Goal: Transaction & Acquisition: Purchase product/service

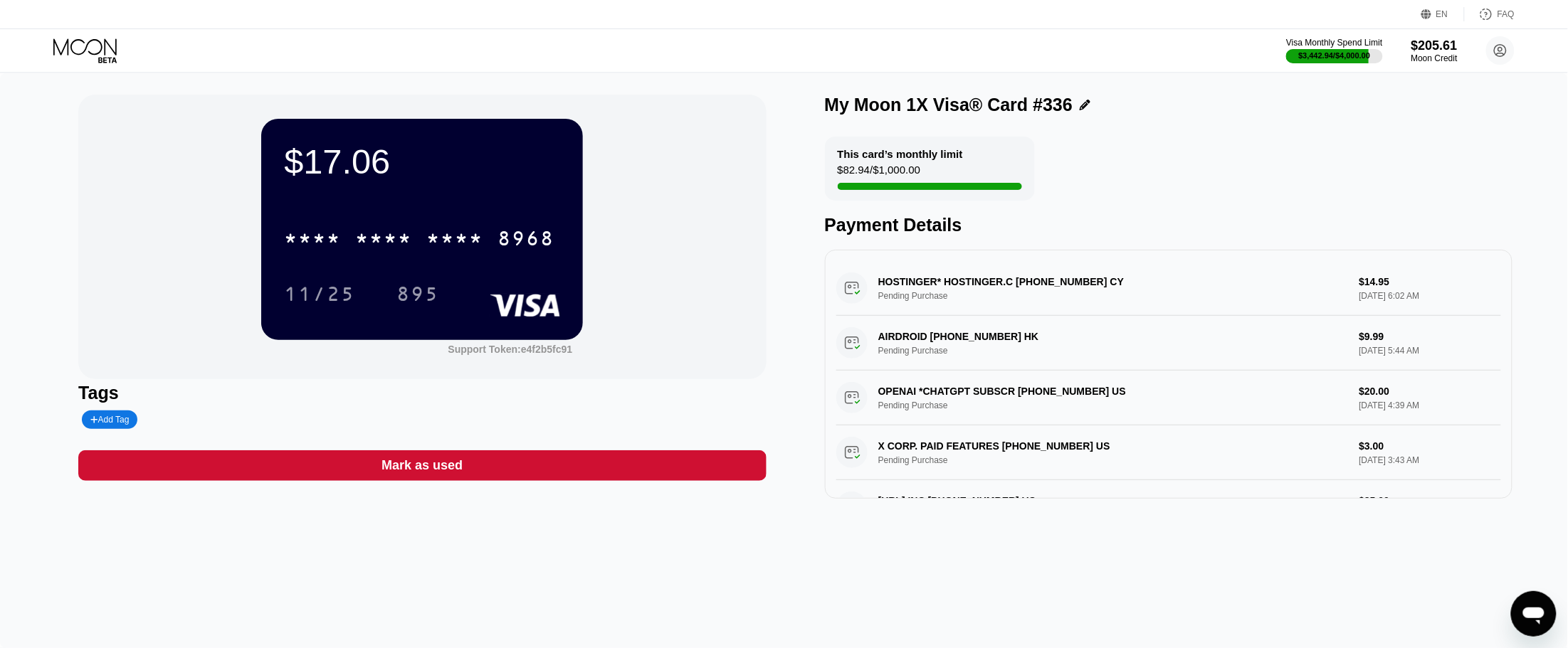
click at [101, 62] on icon at bounding box center [107, 59] width 18 height 6
click at [102, 41] on icon at bounding box center [87, 51] width 66 height 25
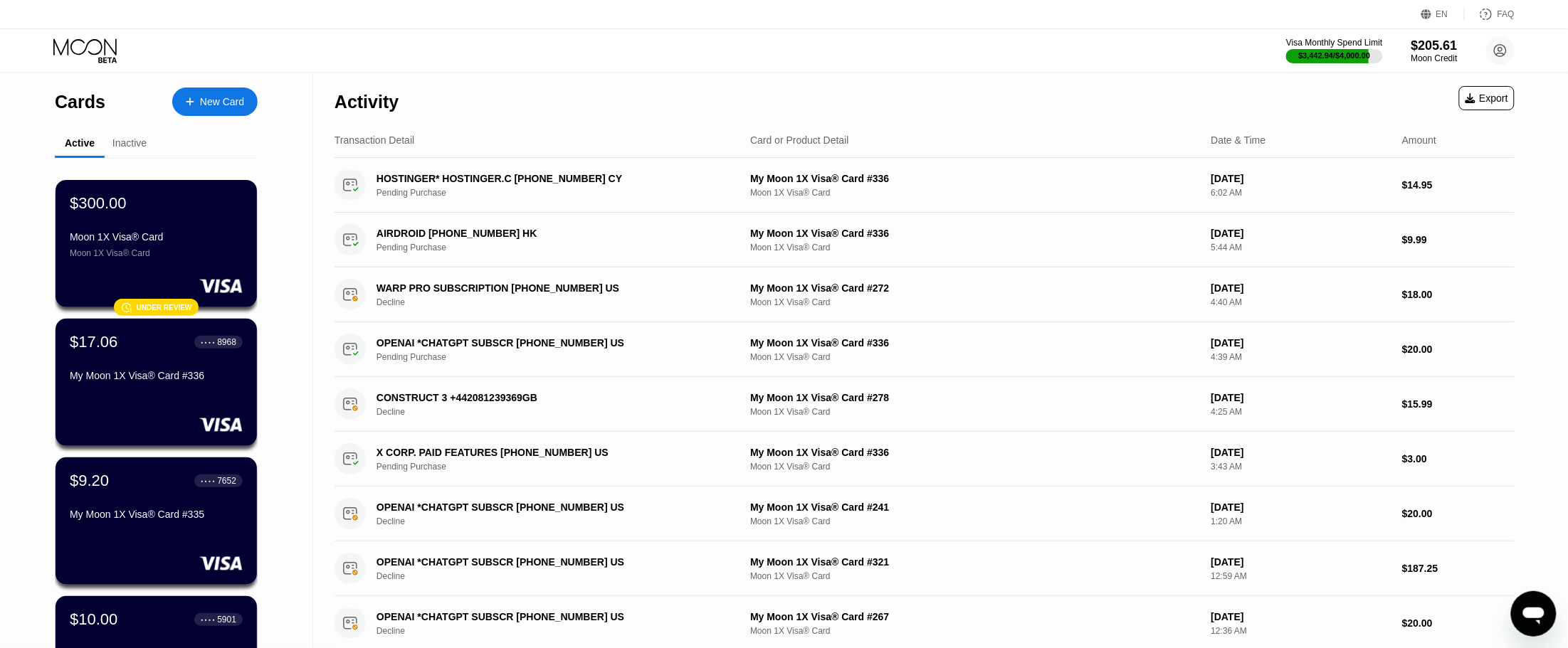
click at [233, 102] on div "New Card" at bounding box center [222, 102] width 44 height 12
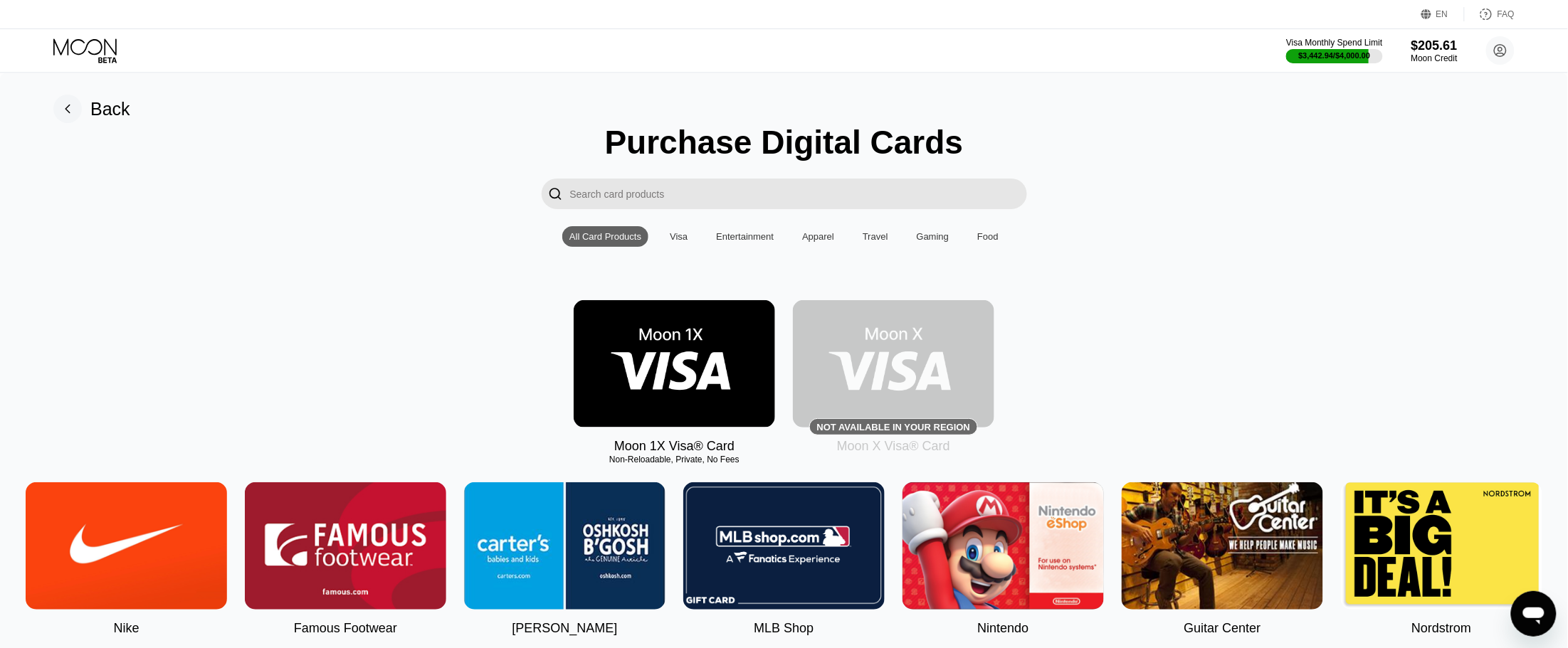
click at [688, 364] on img at bounding box center [674, 363] width 201 height 127
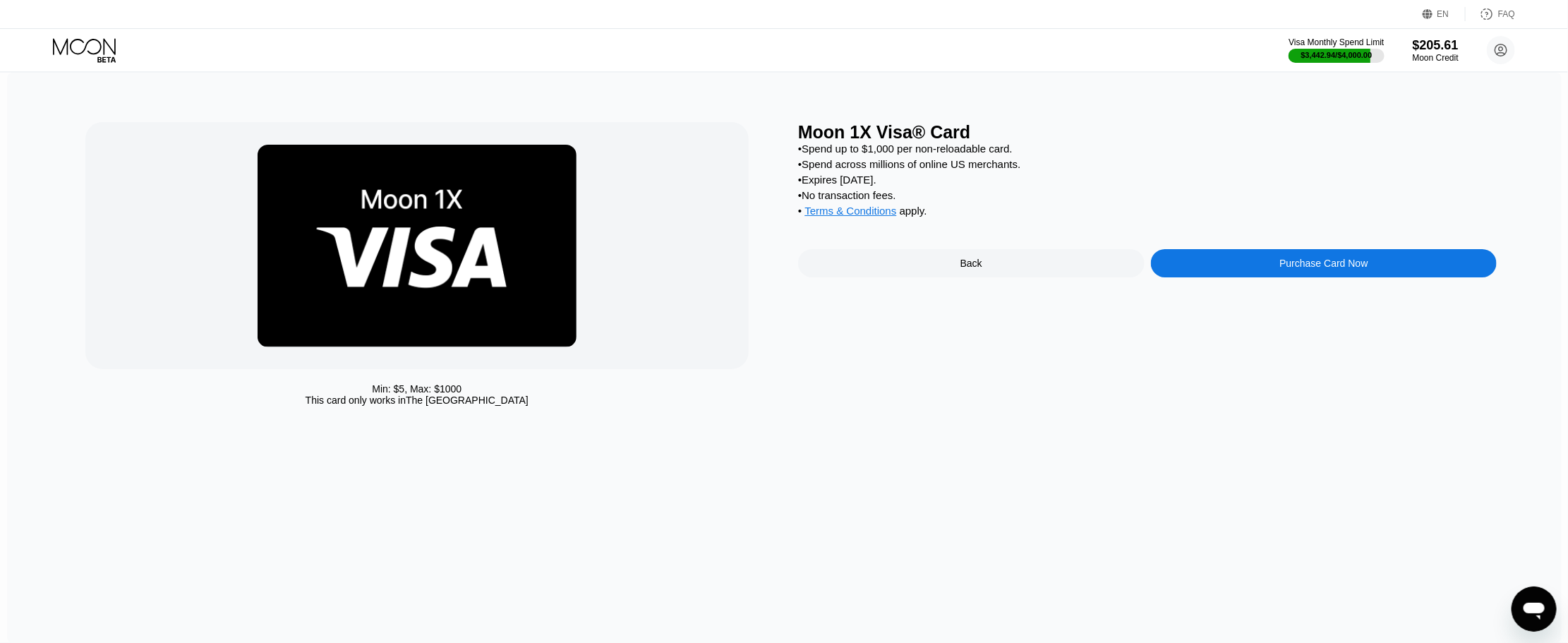
click at [1374, 277] on div "Purchase Card Now" at bounding box center [1324, 263] width 347 height 28
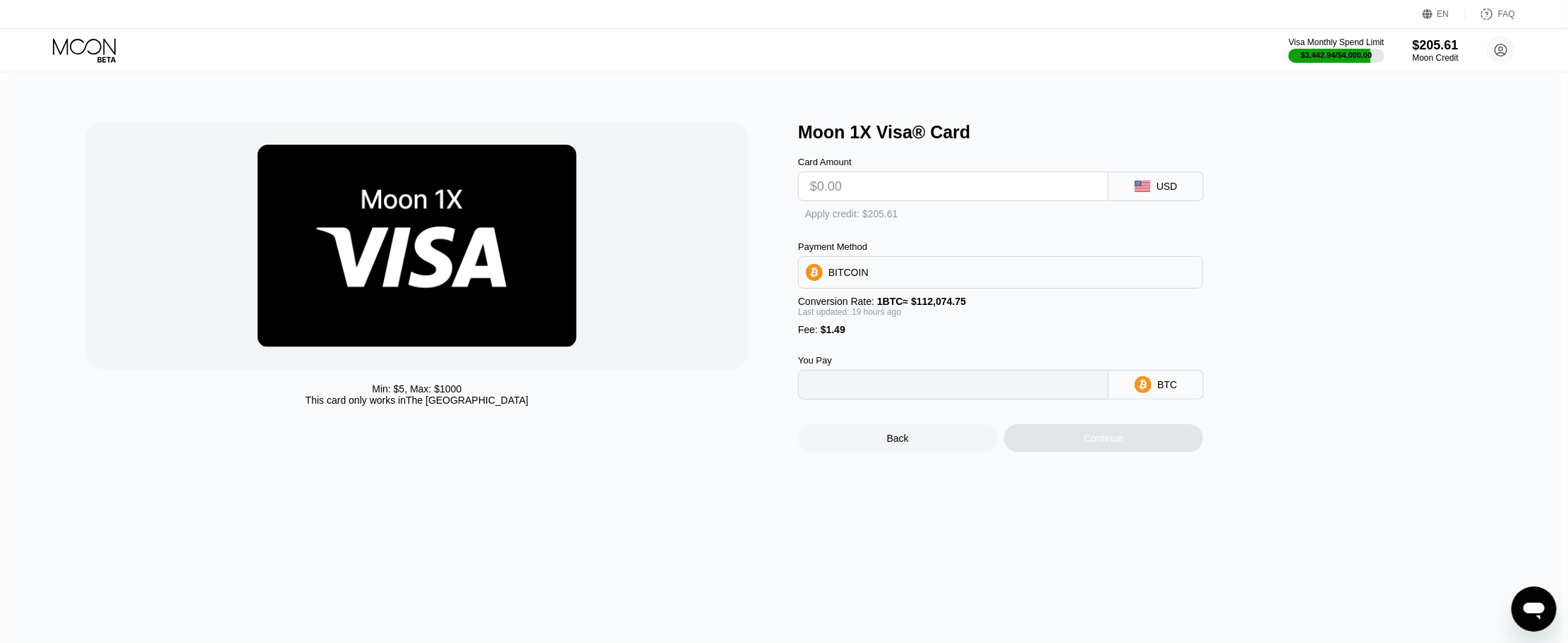
click at [1376, 277] on div "Moon 1X Visa® Card Card Amount USD Apply credit: $205.61 Payment Method BITCOIN…" at bounding box center [1148, 287] width 699 height 331
type input "0"
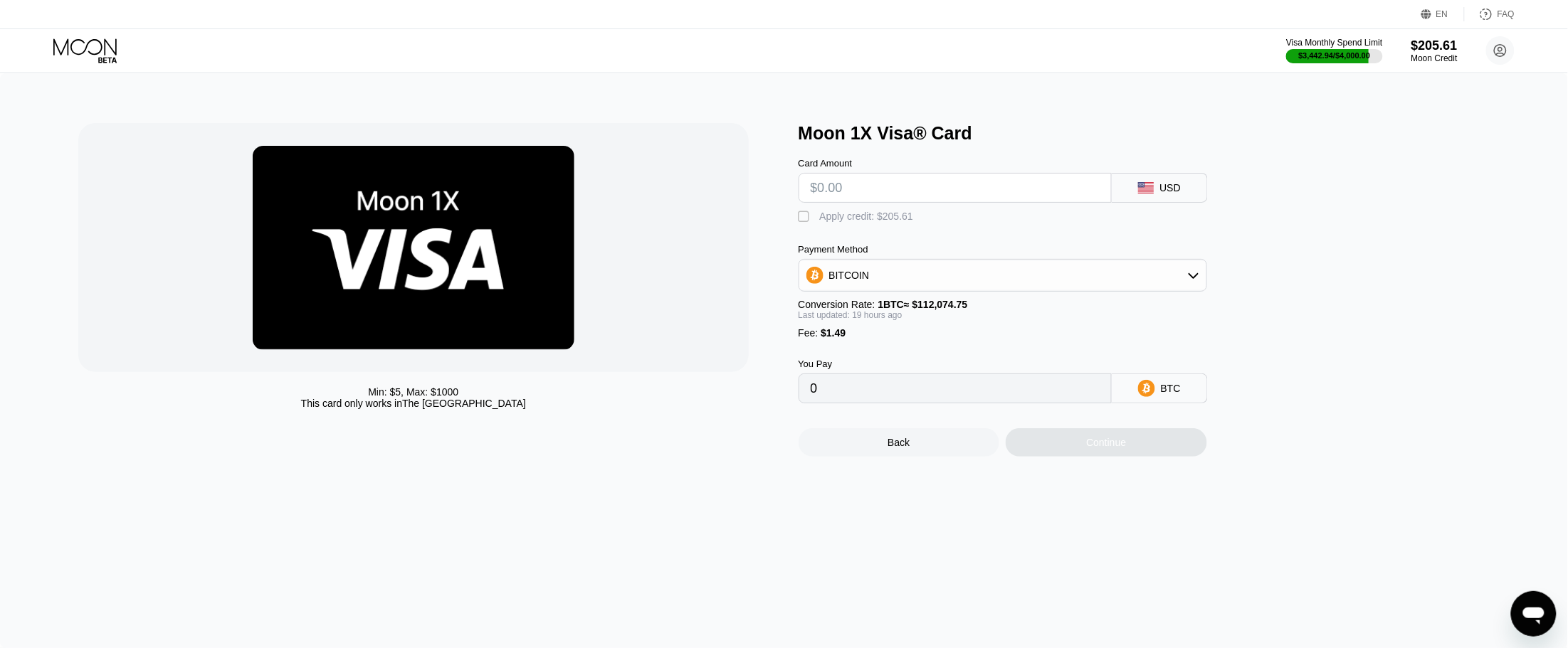
click at [894, 194] on input "text" at bounding box center [955, 188] width 289 height 28
type input "$100"
type input "0.00091596"
type input "$100"
click at [801, 218] on div "" at bounding box center [806, 217] width 14 height 14
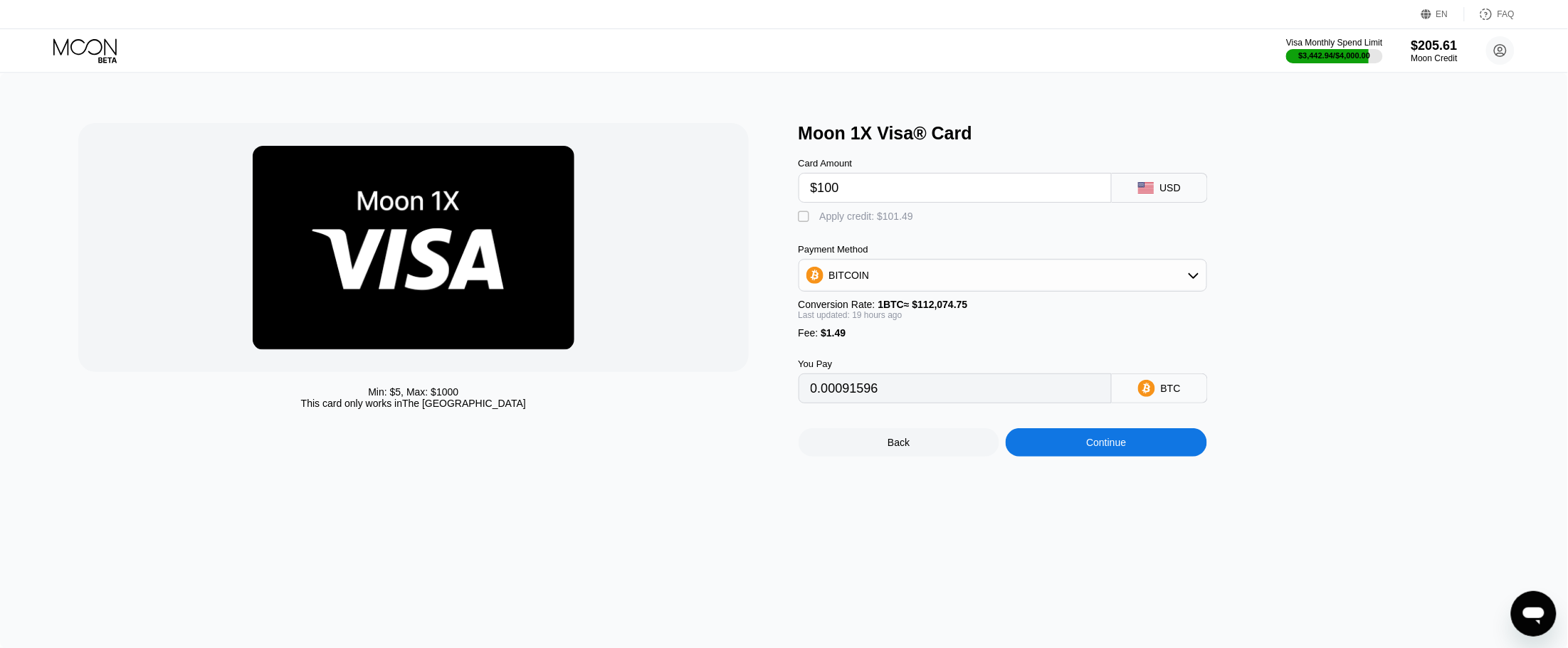
type input "0"
click at [1125, 474] on div "Min: $ 5 , Max: $ 1000 This card only works in The United States Moon 1X Visa® …" at bounding box center [784, 361] width 1568 height 575
click at [1131, 457] on div "Continue" at bounding box center [1106, 443] width 201 height 28
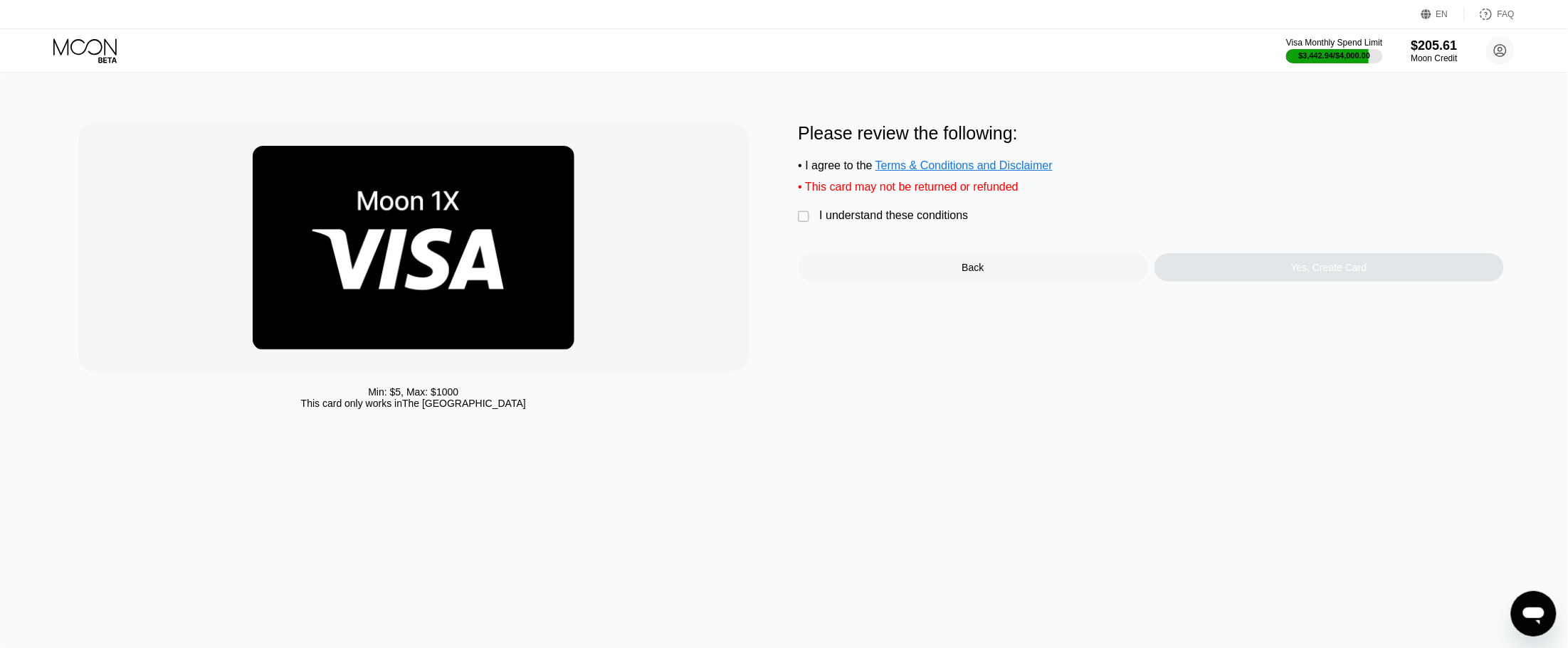
click at [871, 222] on div "I understand these conditions" at bounding box center [895, 215] width 148 height 13
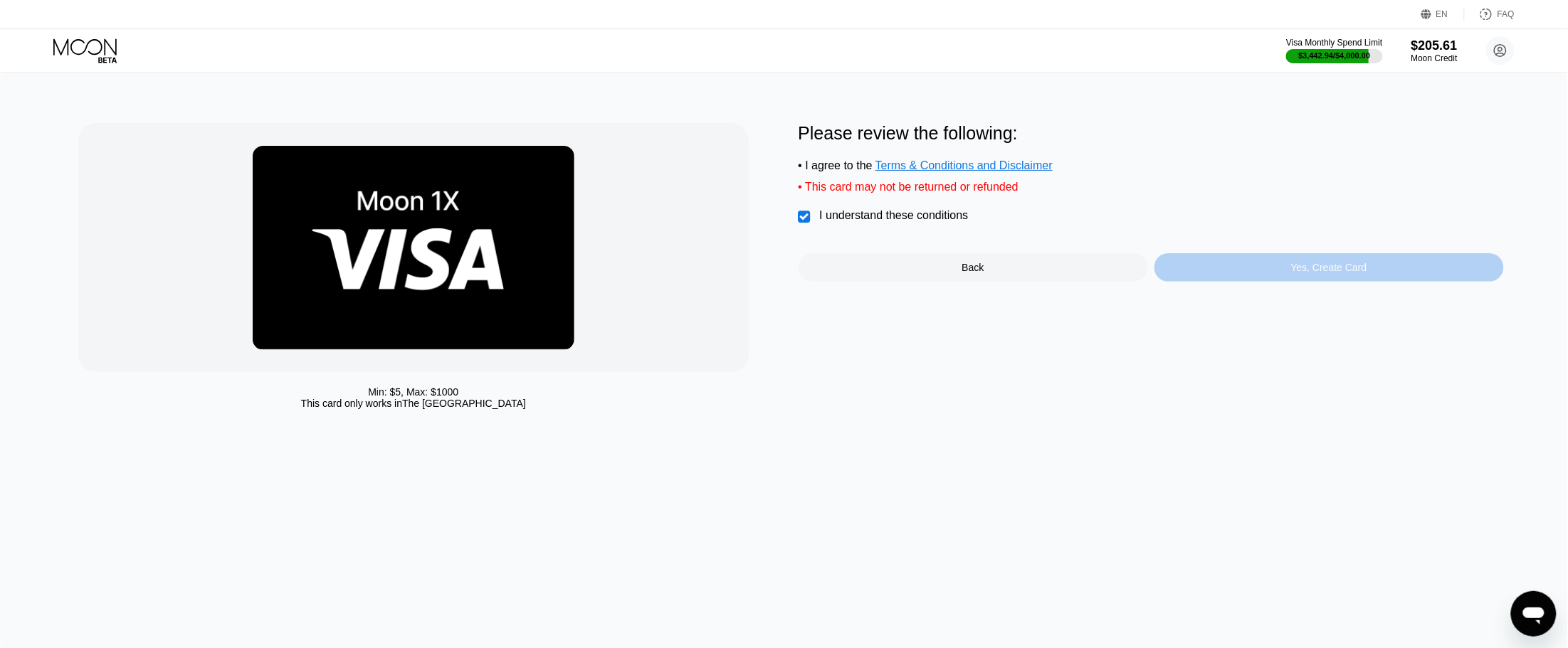
click at [1154, 264] on div "Yes, Create Card" at bounding box center [1329, 268] width 350 height 28
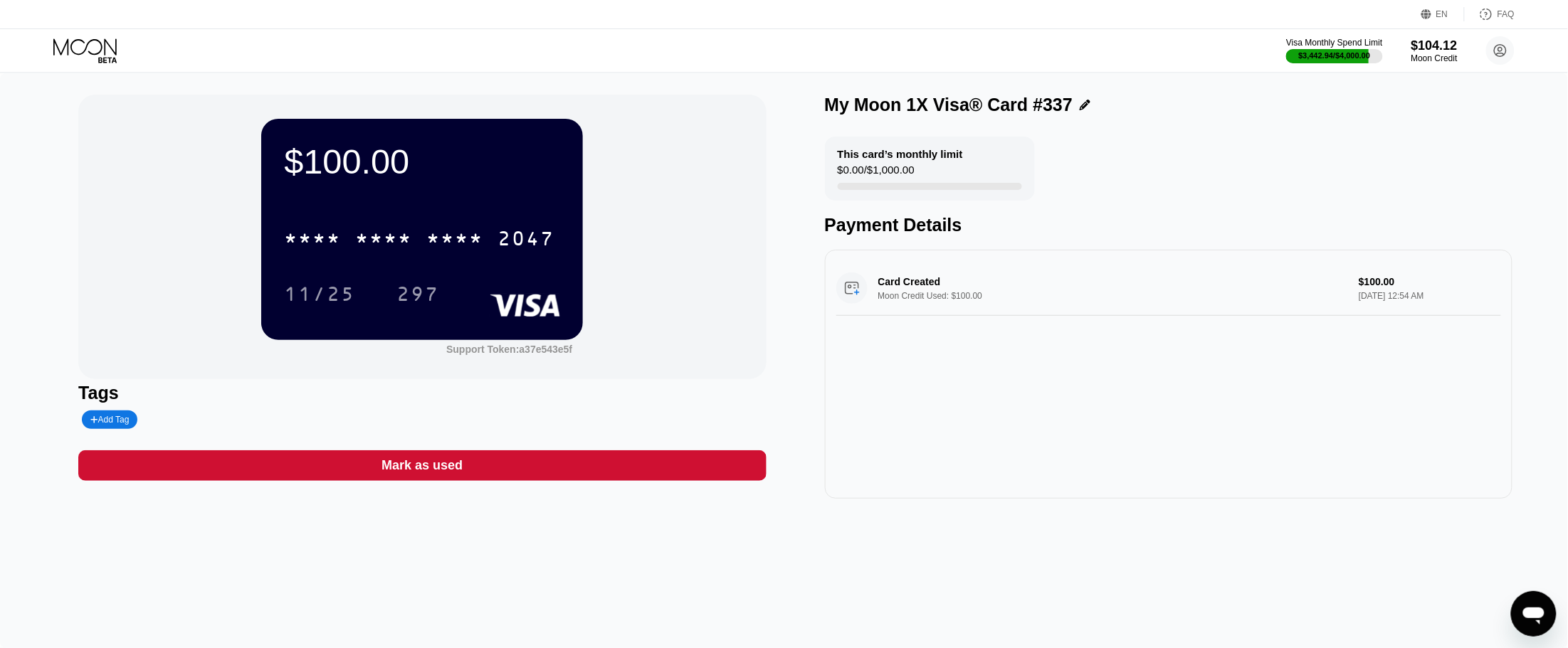
drag, startPoint x: 682, startPoint y: 257, endPoint x: 980, endPoint y: 44, distance: 366.3
click at [980, 44] on div "Visa Monthly Spend Limit $3,442.94 / $4,000.00 $104.12 Moon Credit Eran Nik [DO…" at bounding box center [784, 51] width 1568 height 43
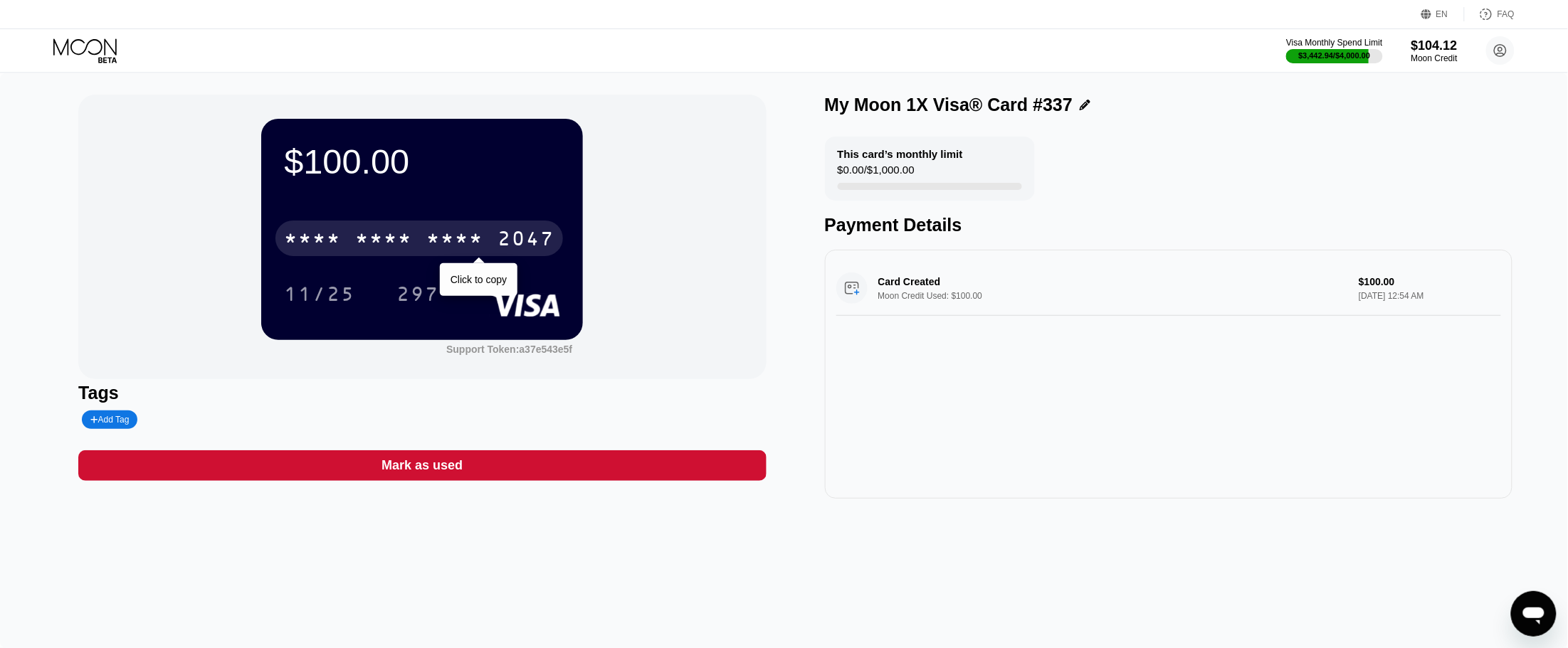
click at [549, 242] on div "2047" at bounding box center [526, 240] width 57 height 23
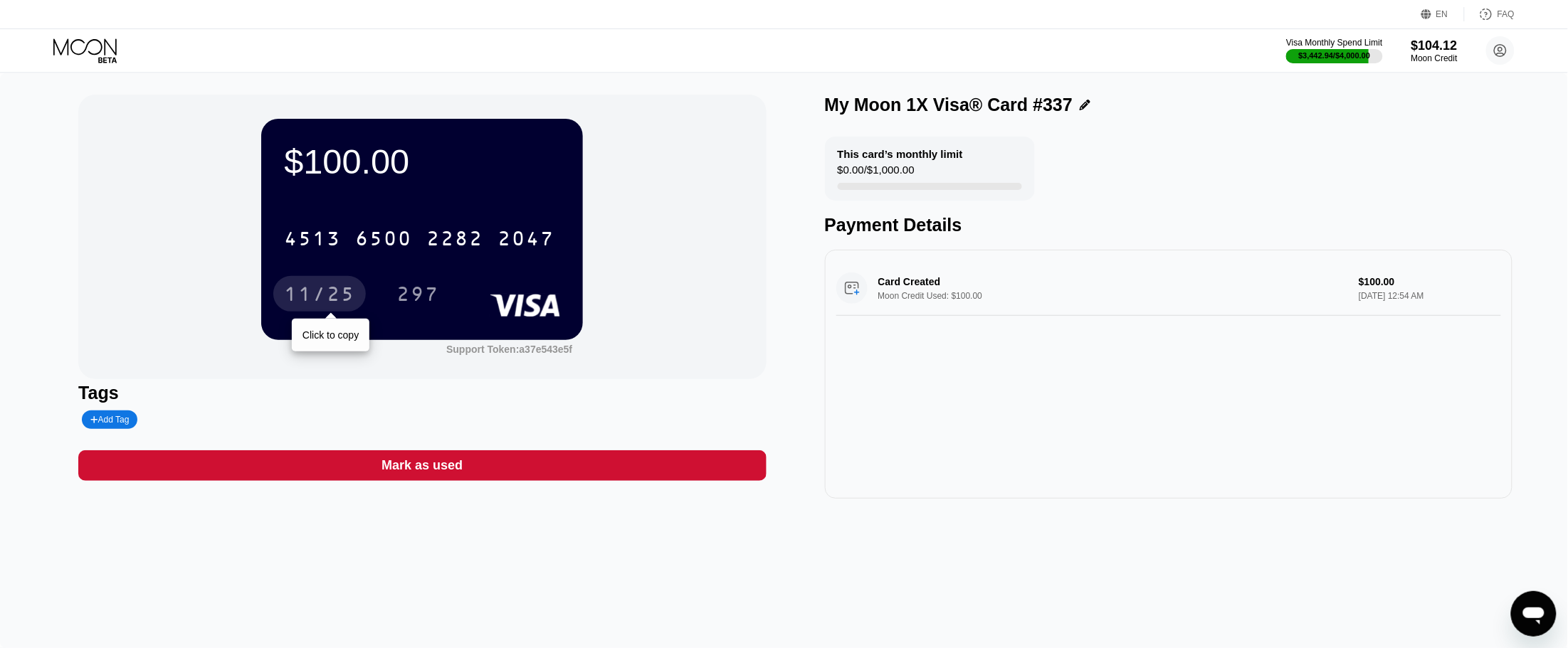
click at [322, 290] on div "11/25" at bounding box center [320, 296] width 71 height 23
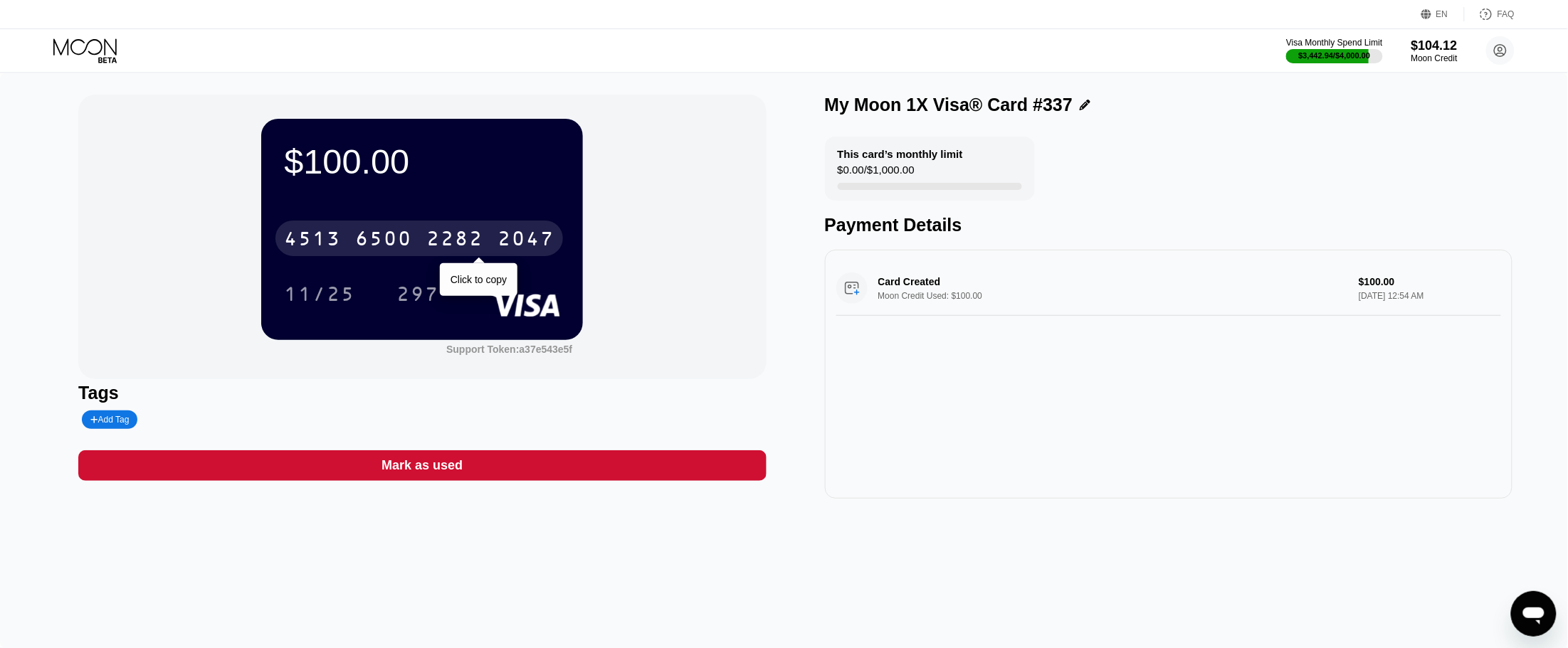
click at [309, 243] on div "4513" at bounding box center [313, 240] width 57 height 23
